Goal: Information Seeking & Learning: Find specific page/section

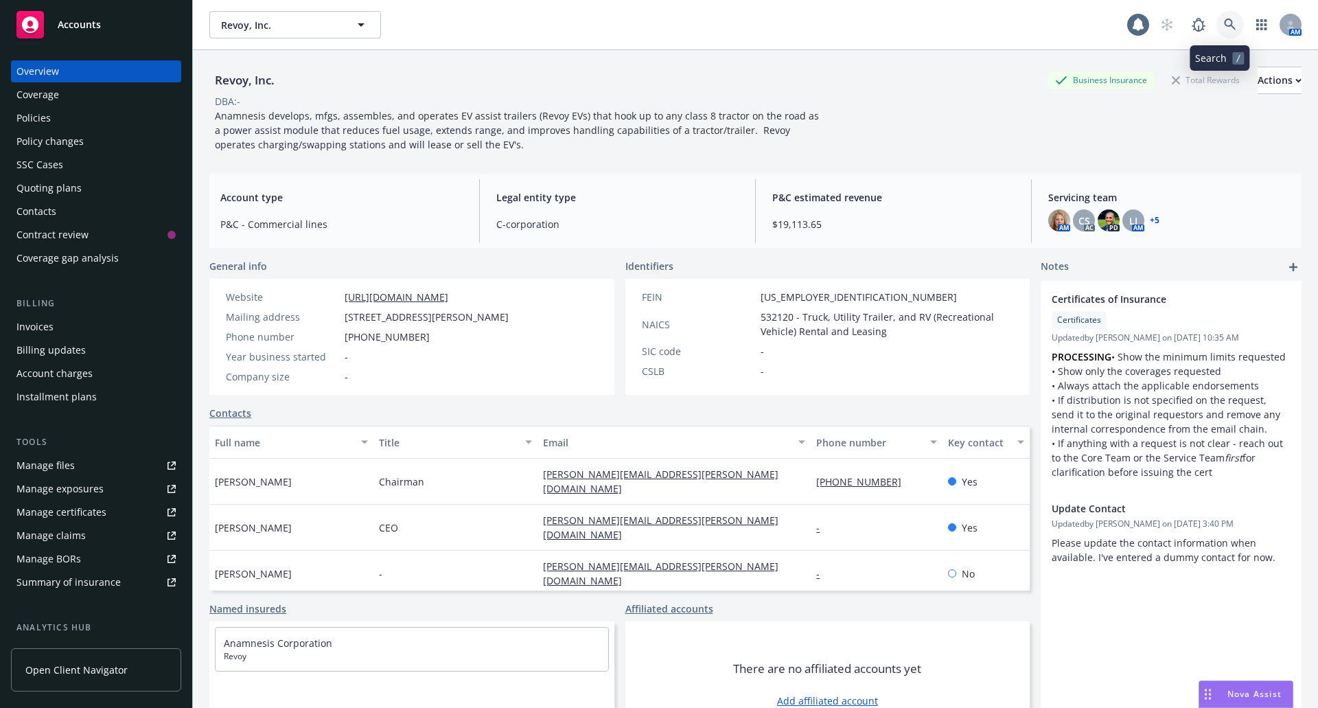
click at [1224, 22] on icon at bounding box center [1230, 25] width 12 height 12
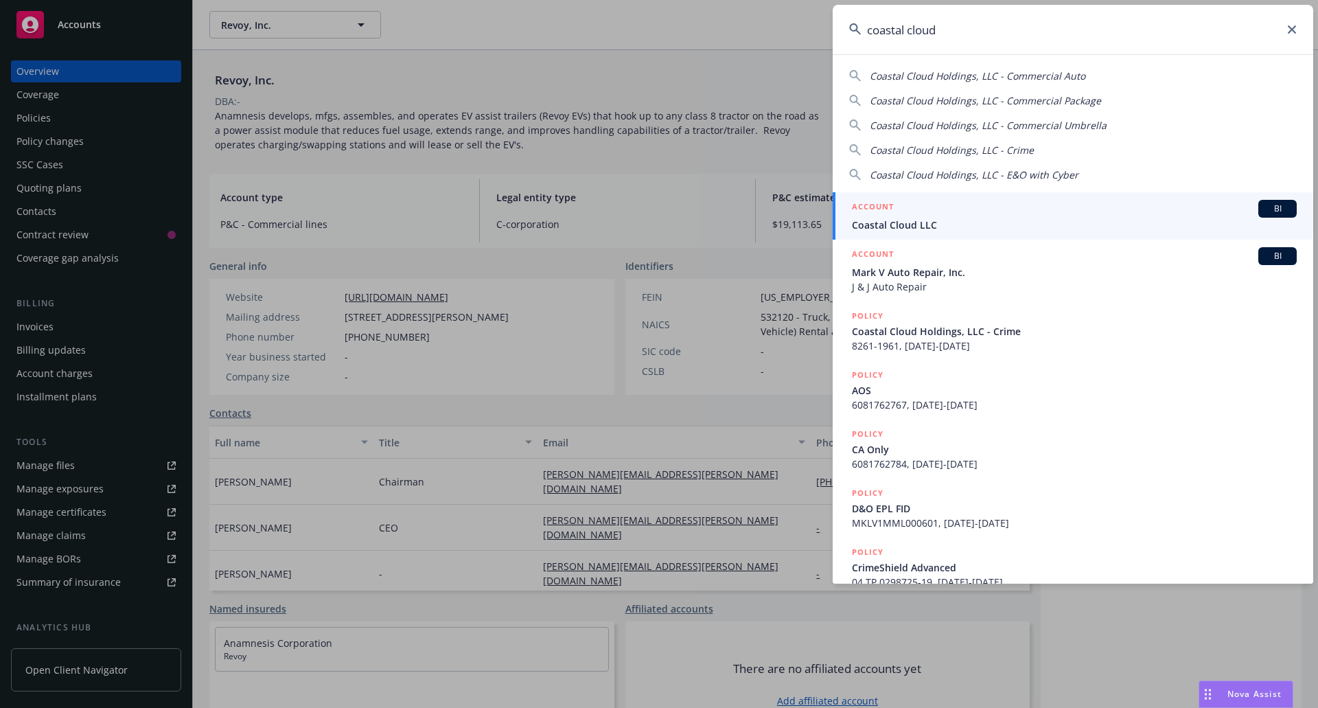
type input "coastal cloud"
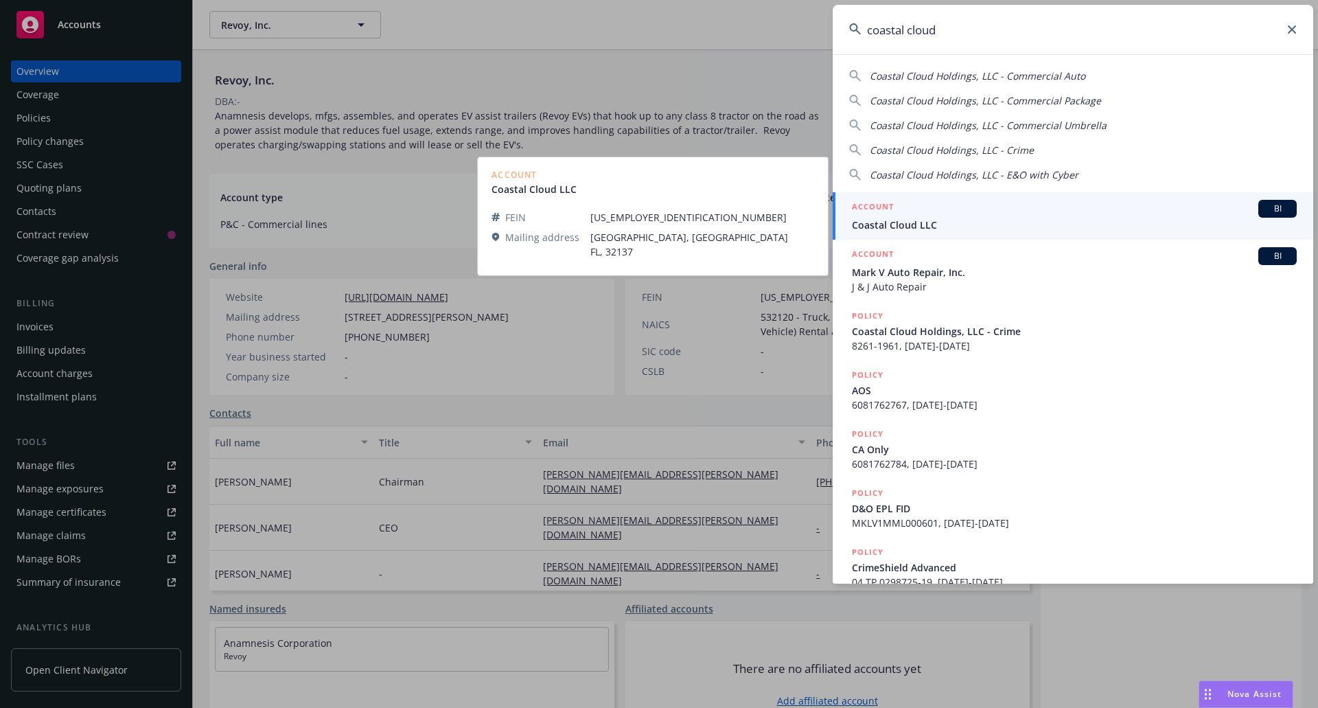
click at [973, 207] on div "ACCOUNT BI" at bounding box center [1074, 209] width 445 height 18
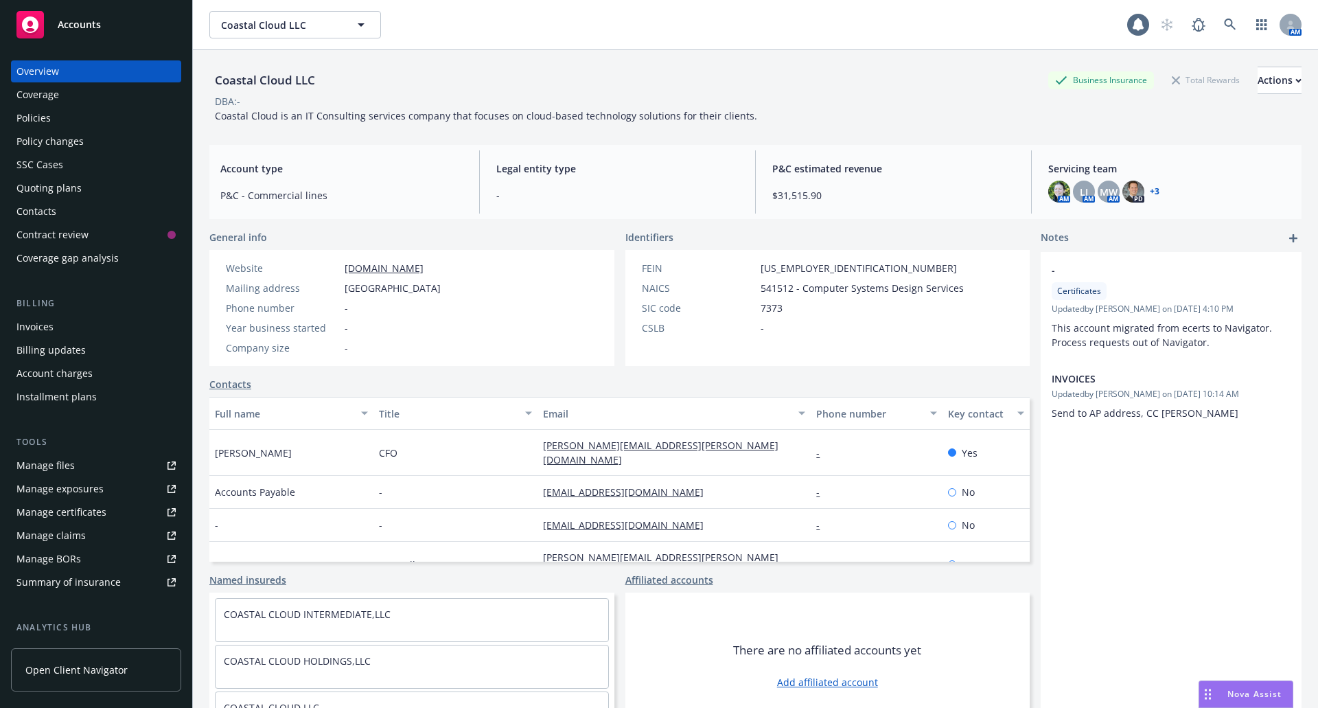
click at [47, 108] on div "Policies" at bounding box center [33, 118] width 34 height 22
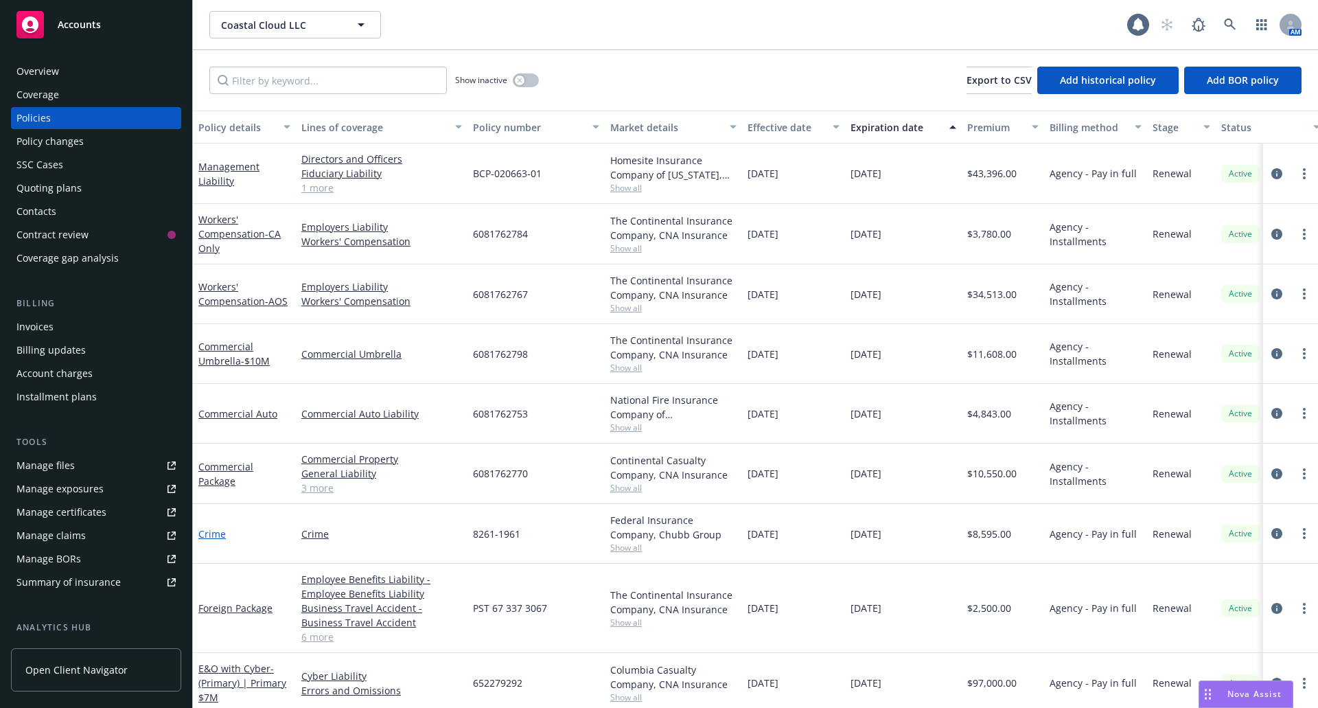
click at [211, 535] on link "Crime" at bounding box center [211, 533] width 27 height 13
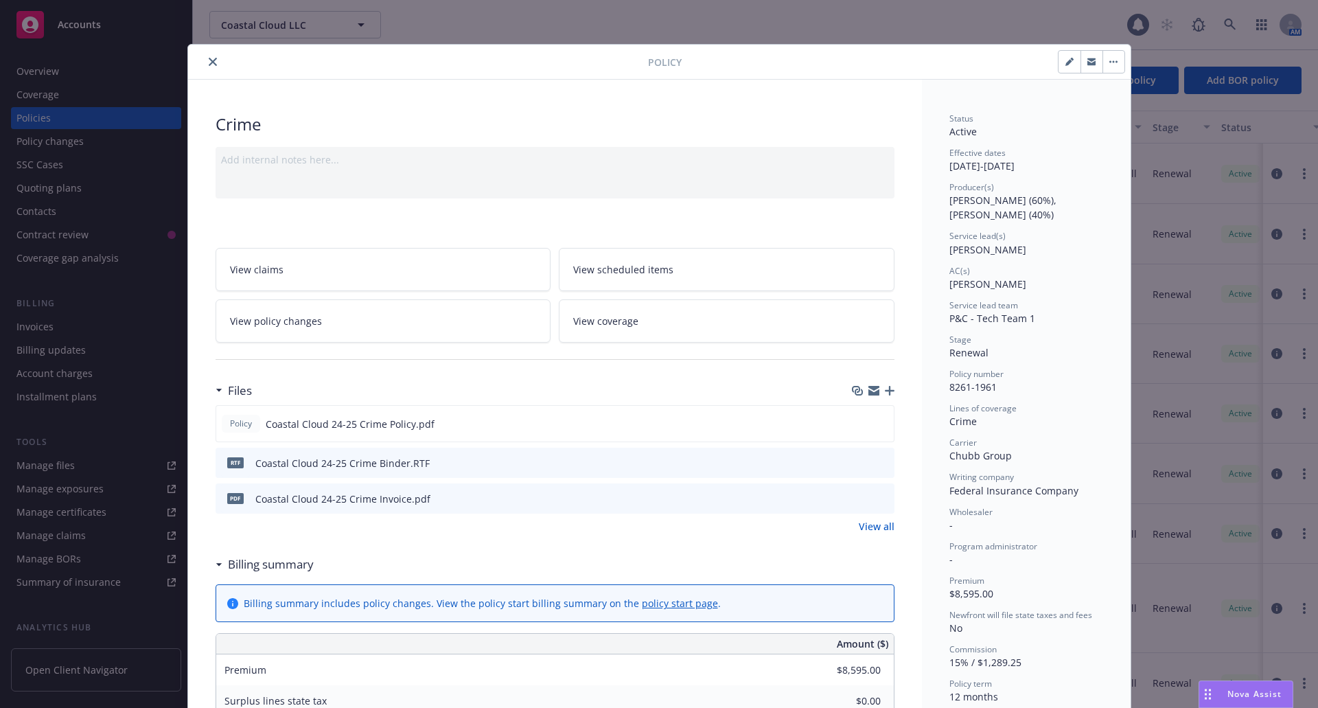
click at [205, 57] on button "close" at bounding box center [213, 62] width 16 height 16
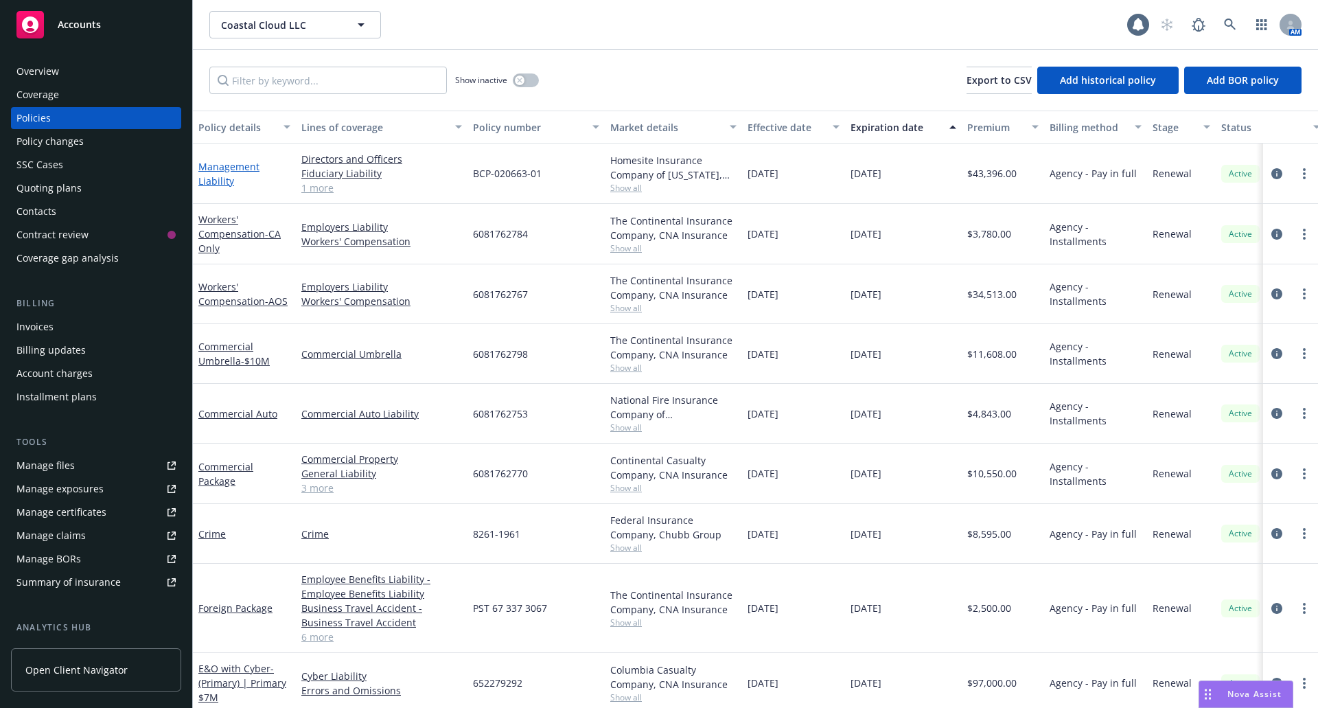
click at [224, 179] on link "Management Liability" at bounding box center [228, 173] width 61 height 27
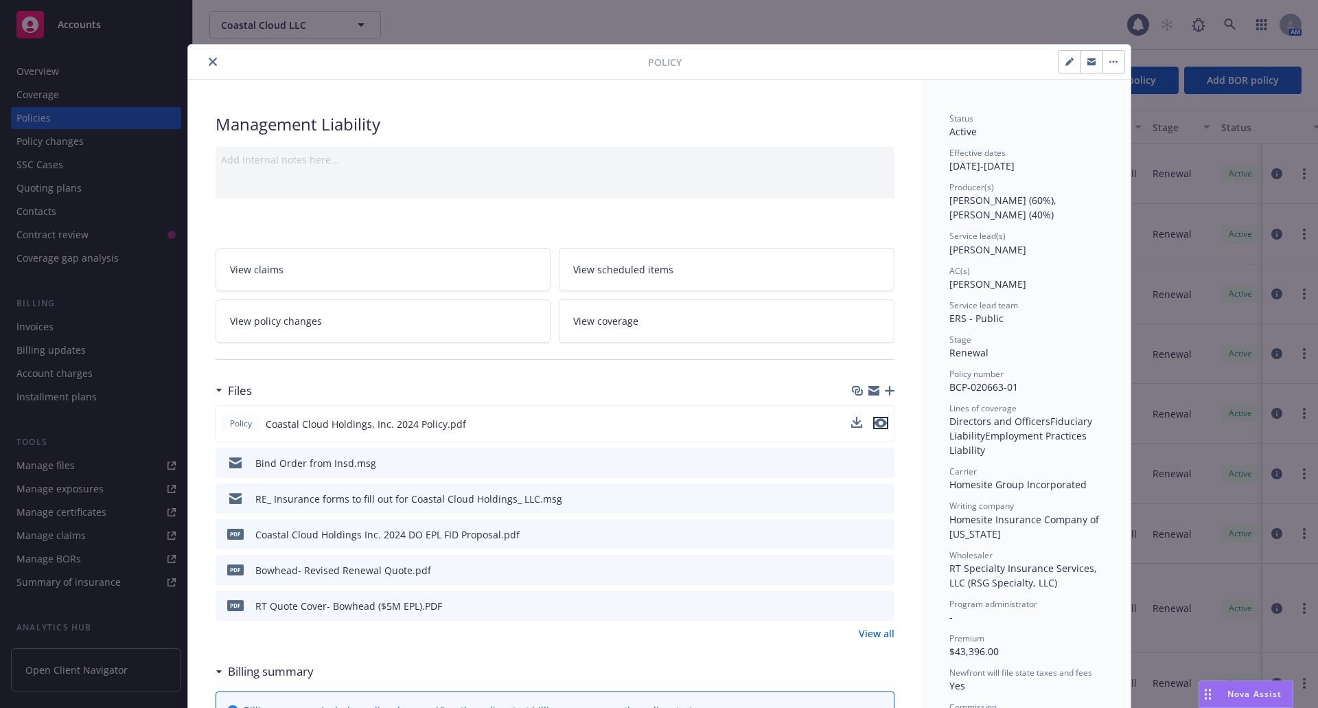
click at [879, 424] on icon "preview file" at bounding box center [881, 423] width 12 height 10
click at [875, 608] on icon "preview file" at bounding box center [881, 605] width 12 height 10
click at [207, 56] on button "close" at bounding box center [213, 62] width 16 height 16
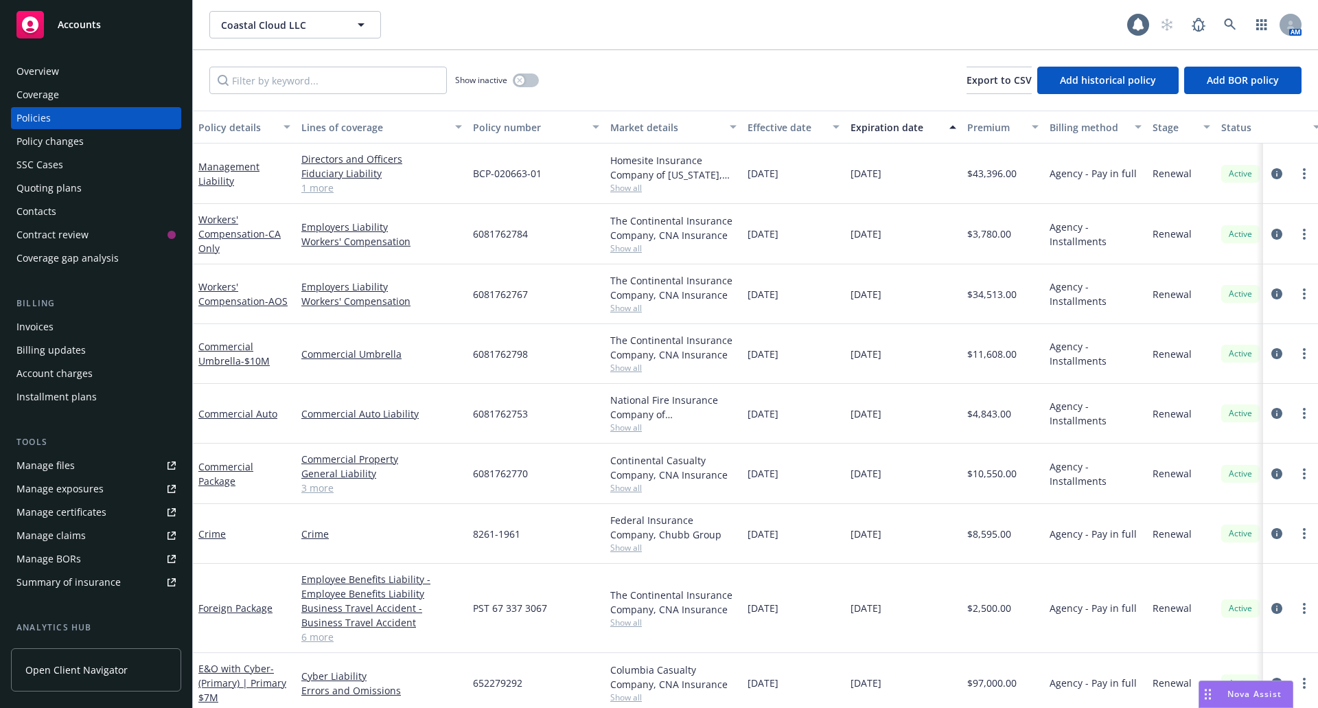
click at [67, 72] on div "Overview" at bounding box center [95, 71] width 159 height 22
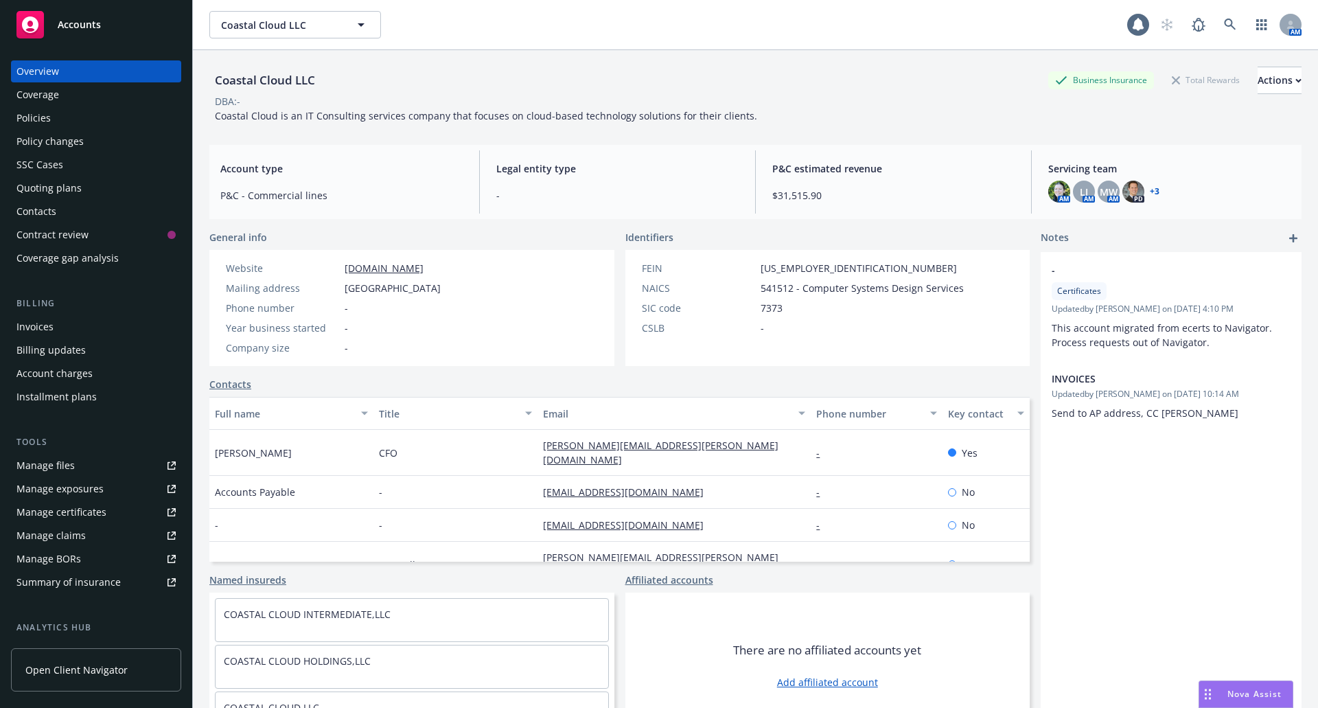
click at [1150, 191] on link "+ 3" at bounding box center [1155, 191] width 10 height 8
